Goal: Information Seeking & Learning: Learn about a topic

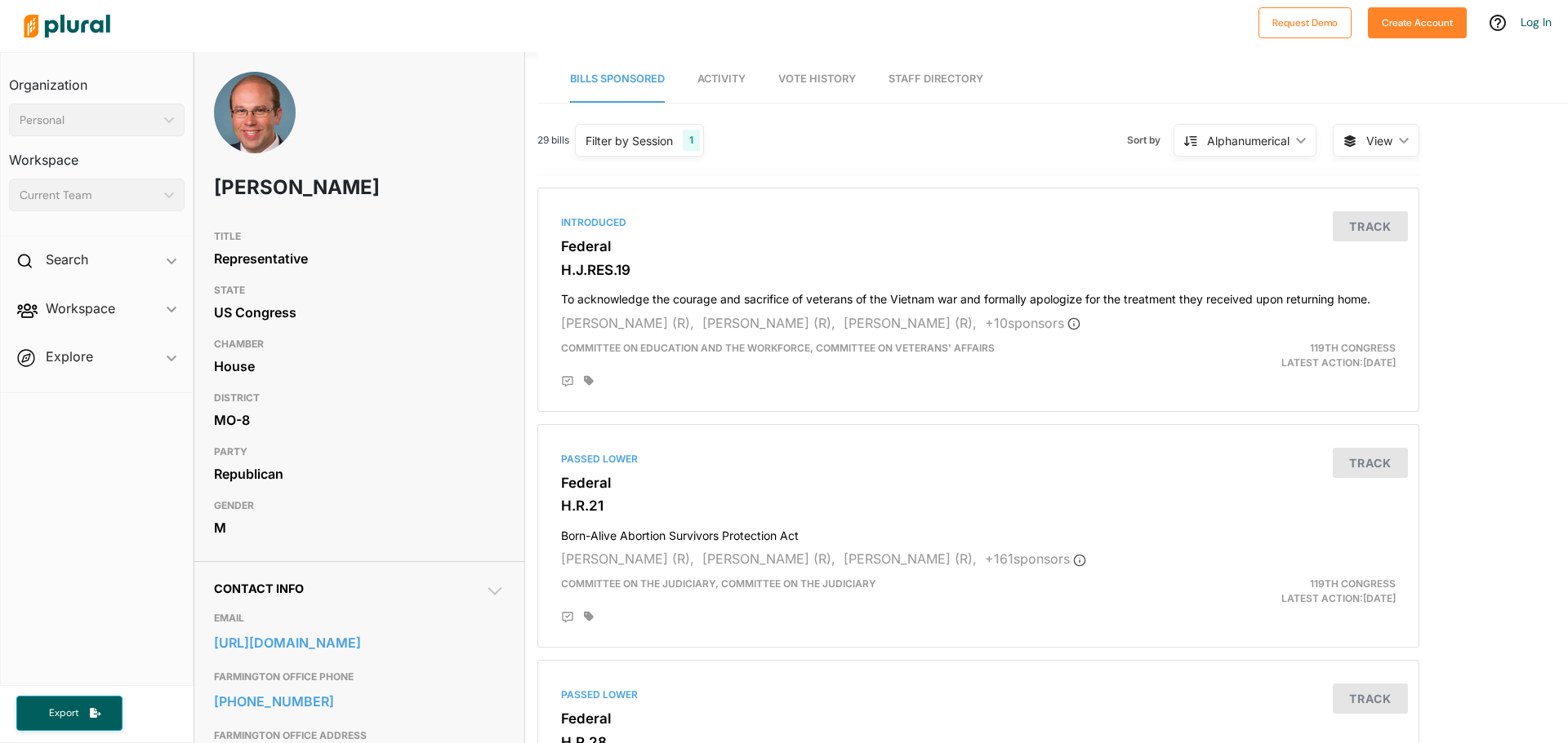
click at [695, 142] on div "1" at bounding box center [691, 140] width 17 height 21
click at [757, 143] on div "29 bills Filter by Session 1 Filter by Session close Current Sessions US Congre…" at bounding box center [977, 147] width 882 height 56
click at [693, 139] on div "1" at bounding box center [691, 140] width 17 height 21
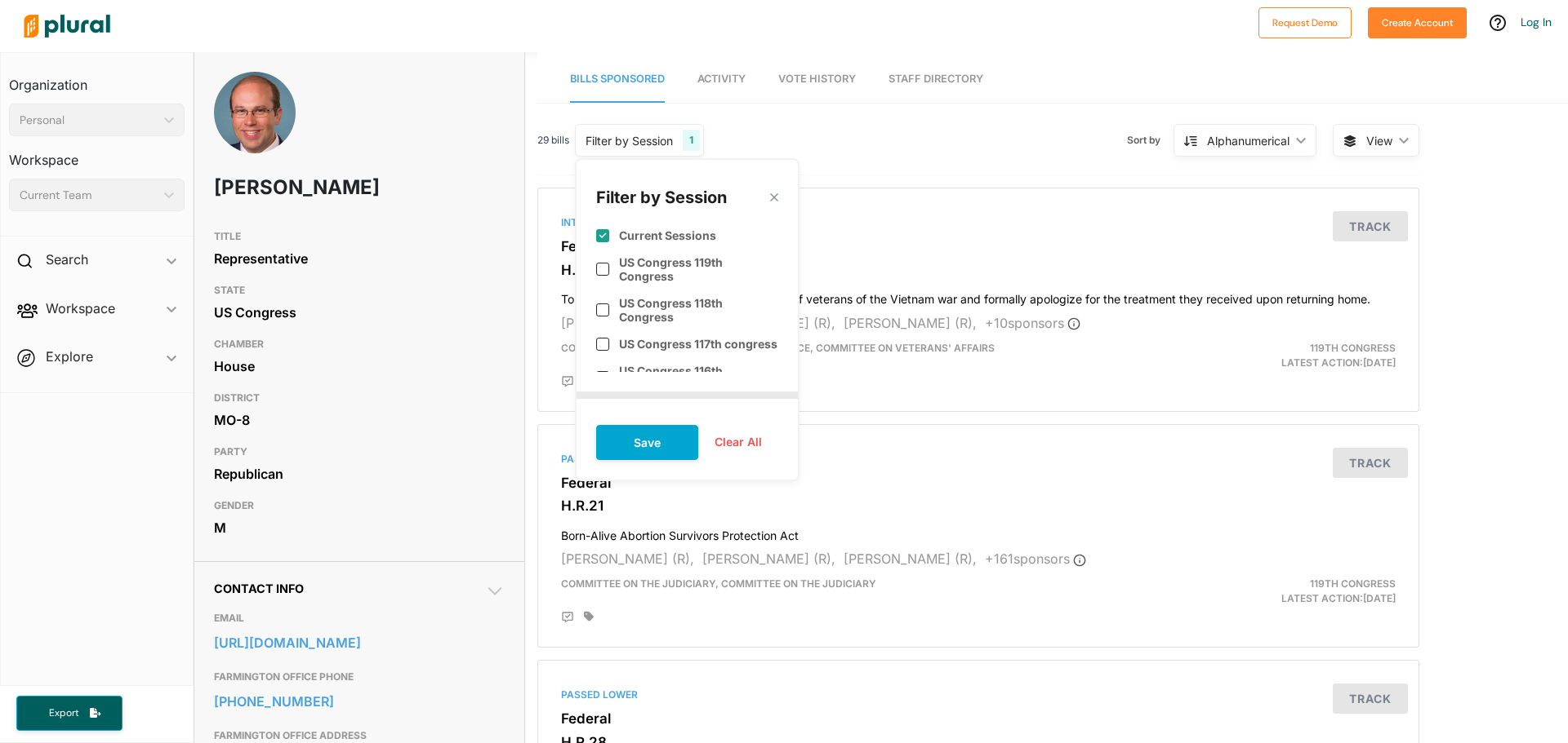
click at [794, 161] on div "Filter by Session close Current Sessions US Congress 119th Congress US Congress…" at bounding box center [686, 319] width 225 height 323
click at [832, 161] on div "29 bills Filter by Session 1 Filter by Session close Current Sessions US Congre…" at bounding box center [977, 147] width 882 height 56
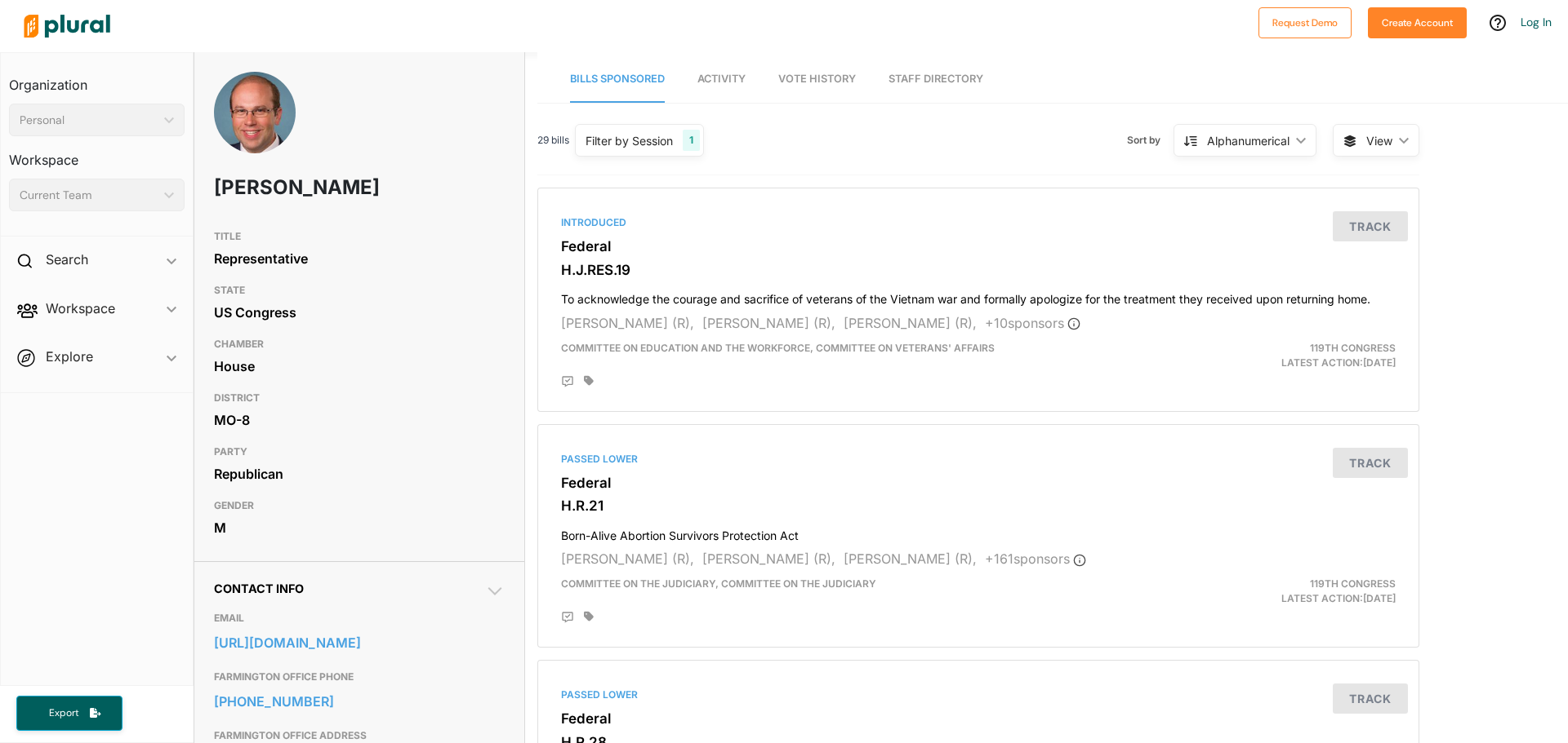
click at [691, 138] on div "1" at bounding box center [691, 140] width 17 height 21
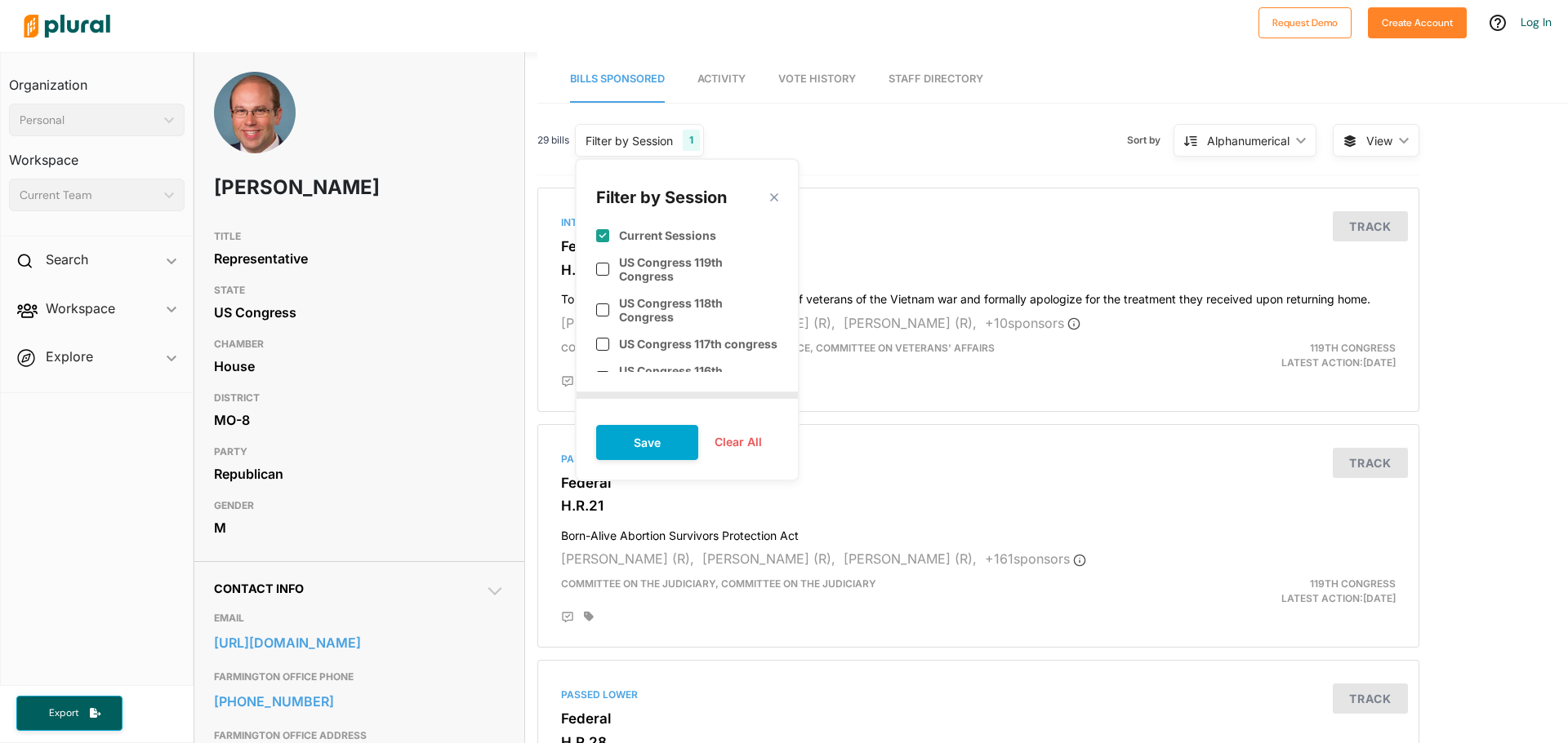
click at [810, 140] on div "29 bills Filter by Session 1 Filter by Session close Current Sessions US Congre…" at bounding box center [977, 147] width 882 height 56
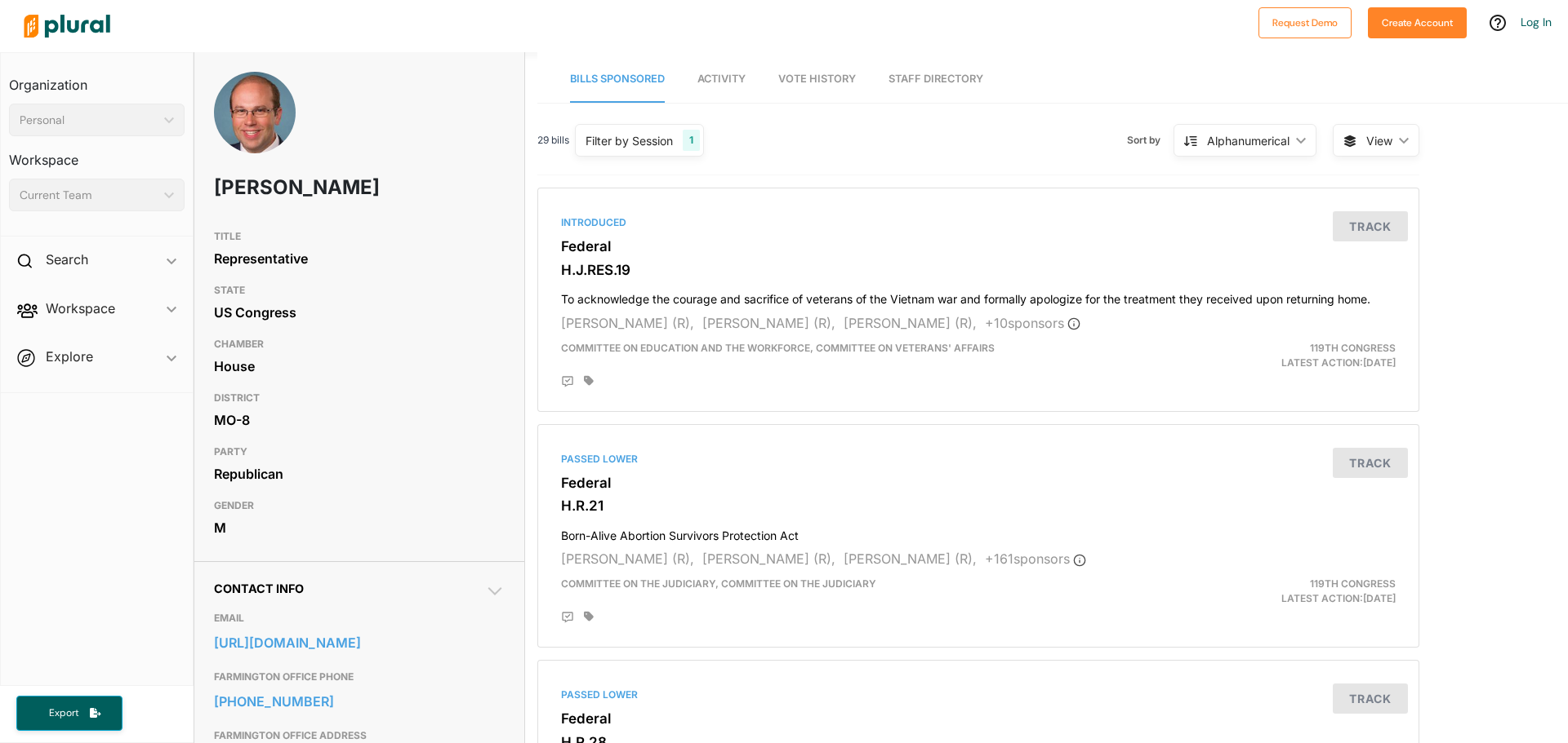
click at [696, 142] on div "1" at bounding box center [691, 140] width 17 height 21
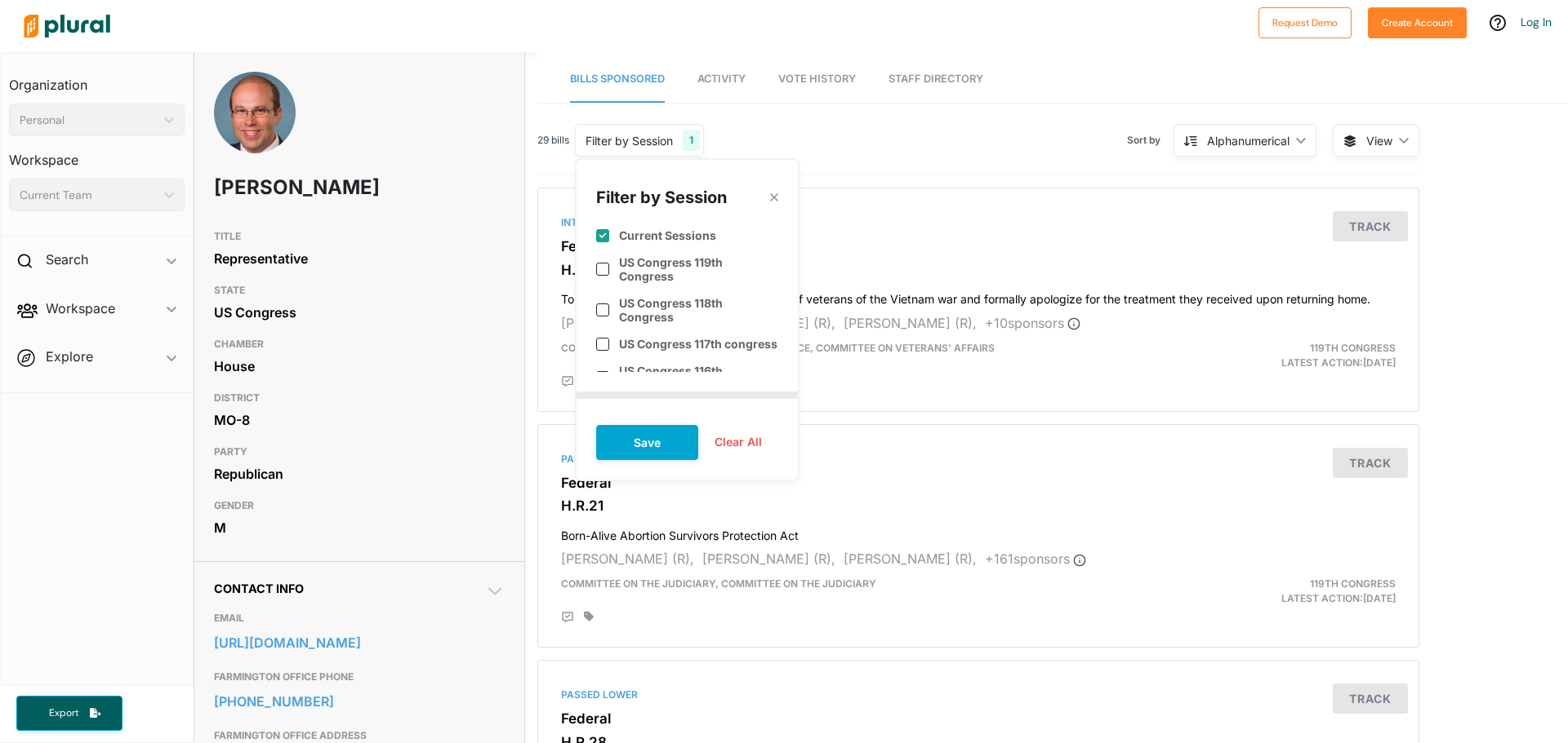
click at [770, 204] on div "Filter by Session close" at bounding box center [686, 194] width 182 height 29
click at [770, 200] on polygon at bounding box center [773, 198] width 14 height 14
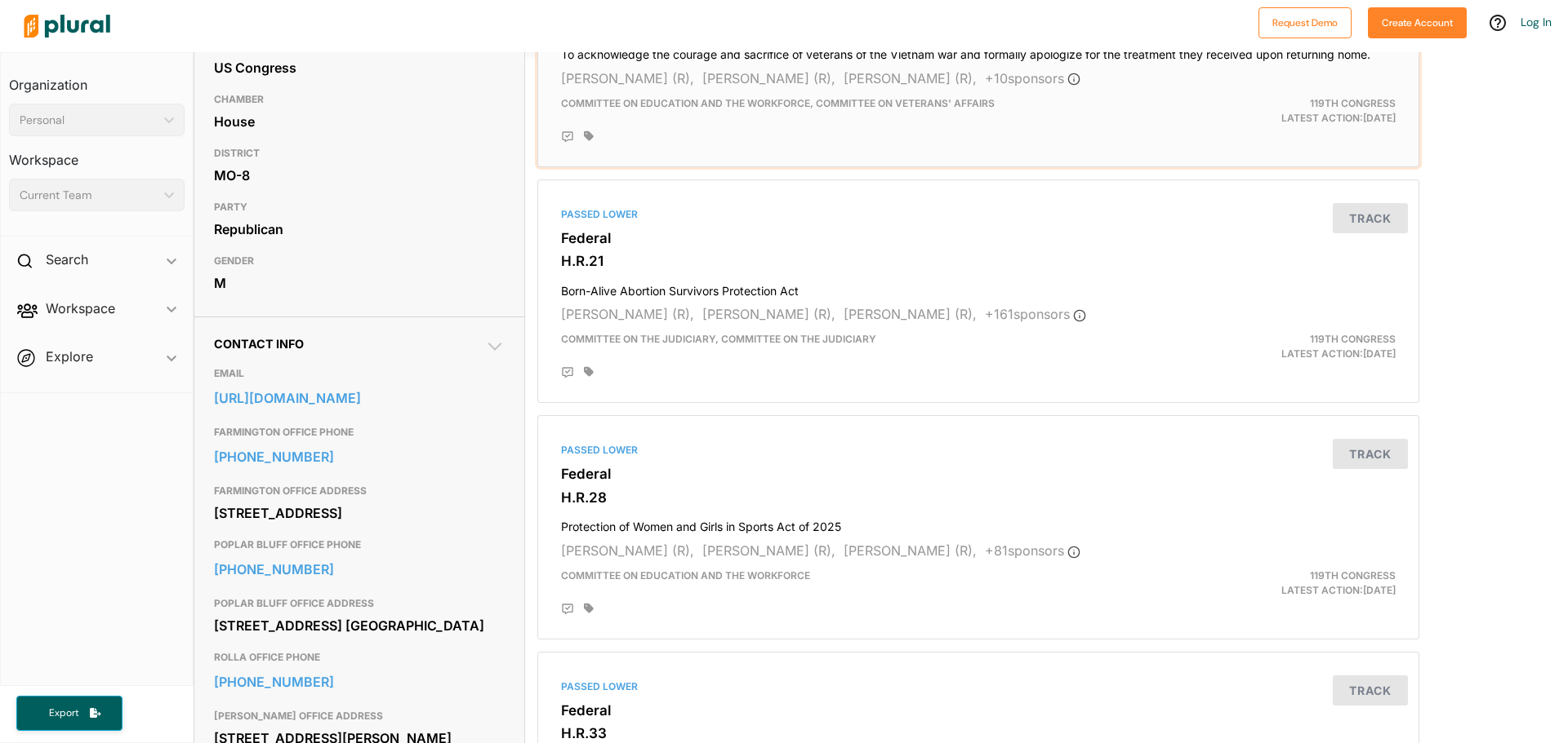
scroll to position [82, 0]
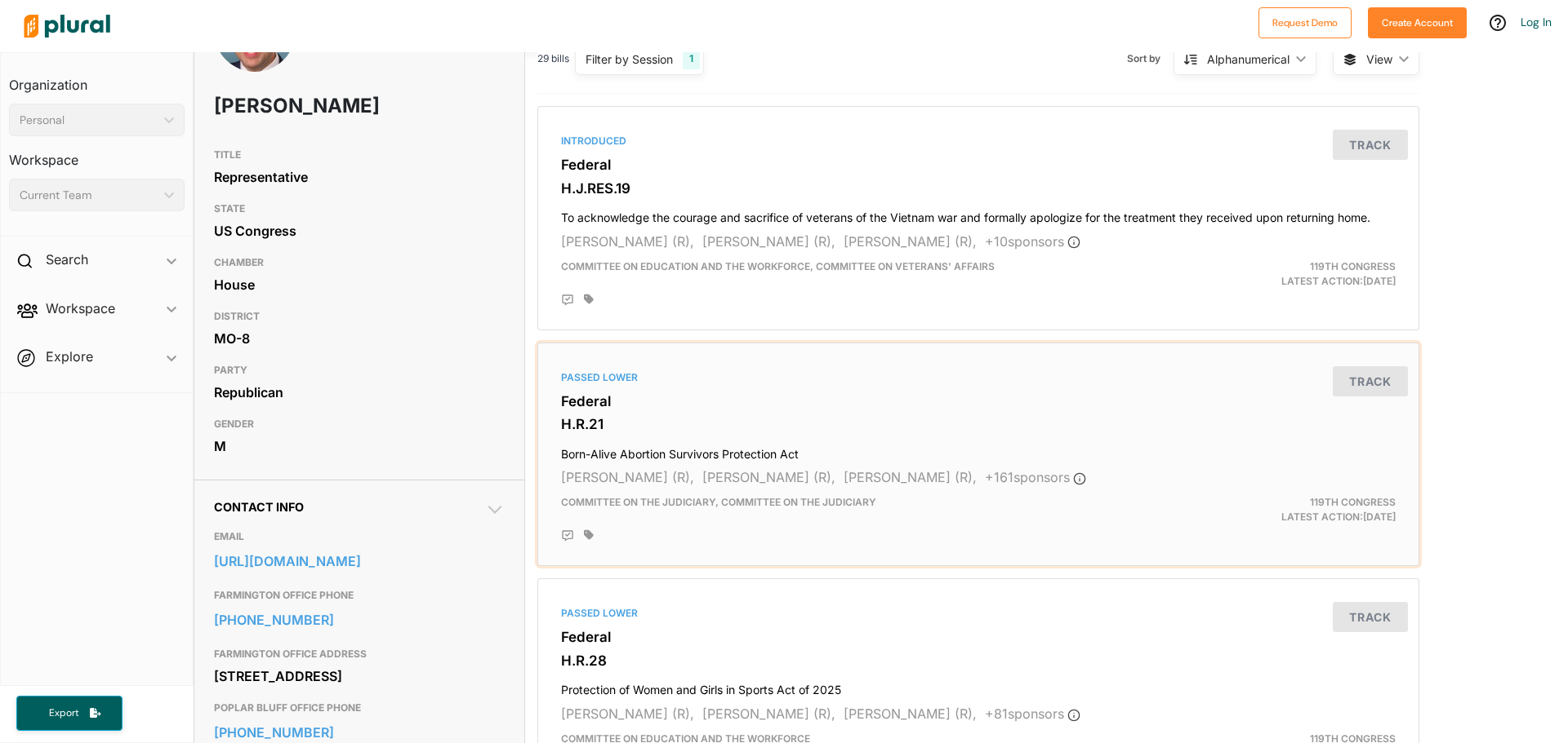
click at [1119, 390] on div "Passed Lower Federal H.R.21 Born-Alive Abortion Survivors Protection Act [PERSO…" at bounding box center [978, 454] width 867 height 209
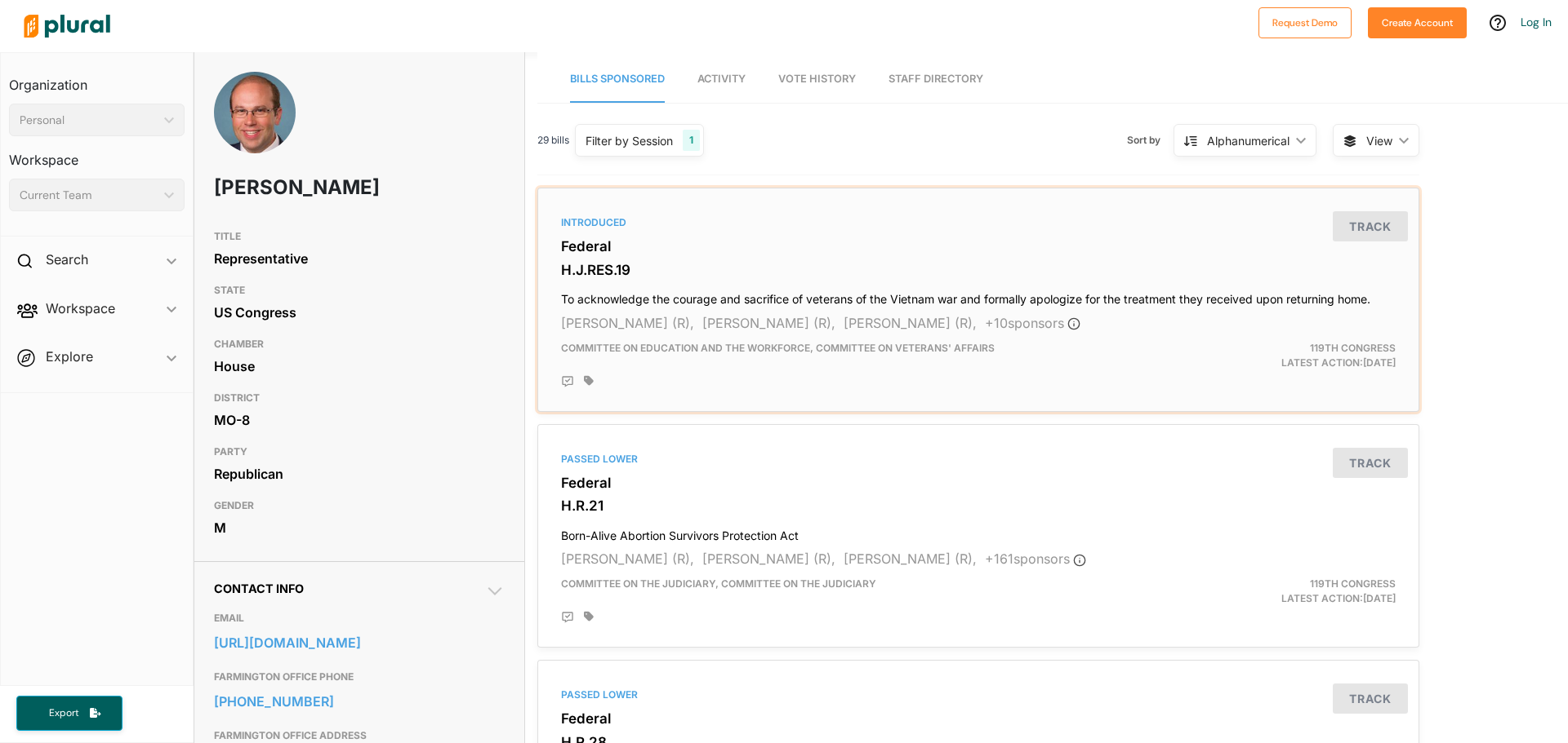
click at [877, 324] on span "[PERSON_NAME] (R)," at bounding box center [910, 322] width 133 height 16
click at [864, 498] on h3 "H.R.21" at bounding box center [978, 506] width 834 height 16
